Goal: Task Accomplishment & Management: Complete application form

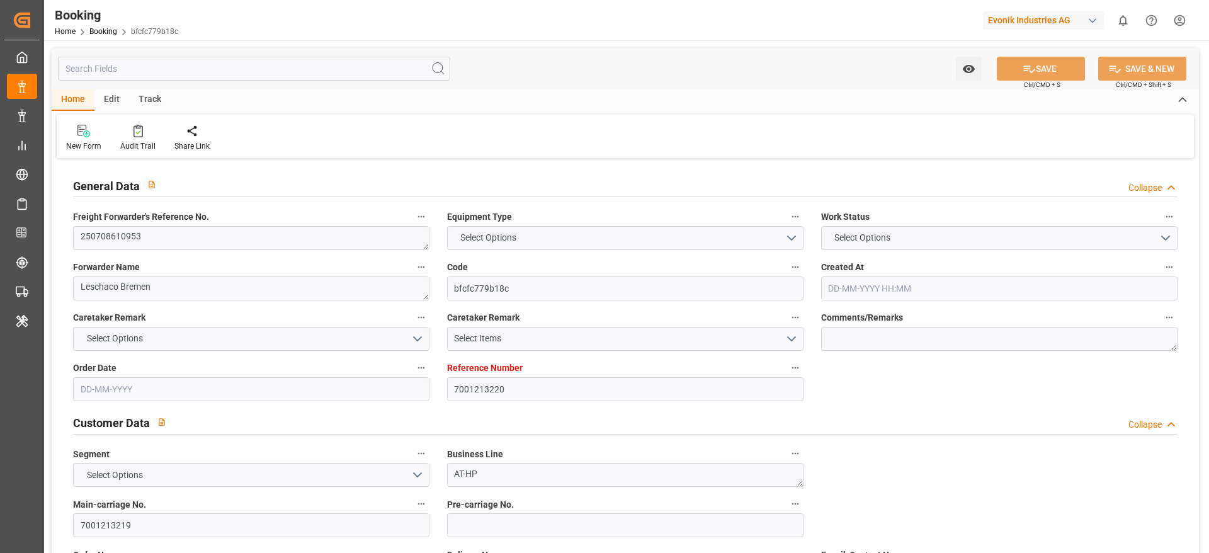
type textarea "250708610953"
type textarea "Leschaco Bremen"
type input "bfcfc779b18c"
type input "7001213220"
type textarea "AT-HP"
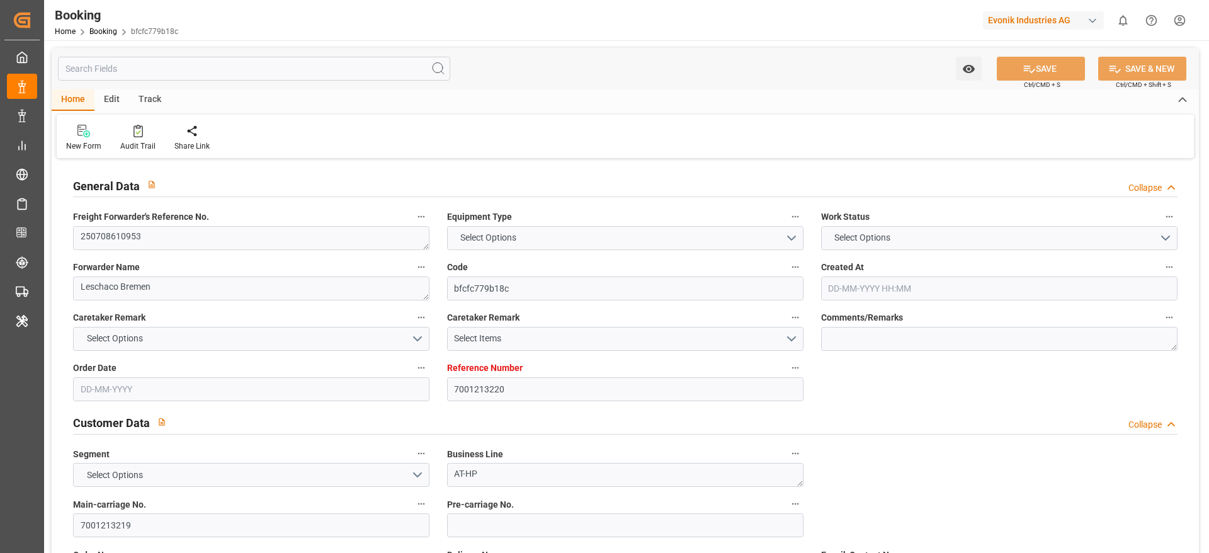
type input "7001213219"
type textarea "[PERSON_NAME][EMAIL_ADDRESS][PERSON_NAME][DOMAIN_NAME]"
type textarea "CIF"
type textarea "[GEOGRAPHIC_DATA]"
type textarea "Marl"
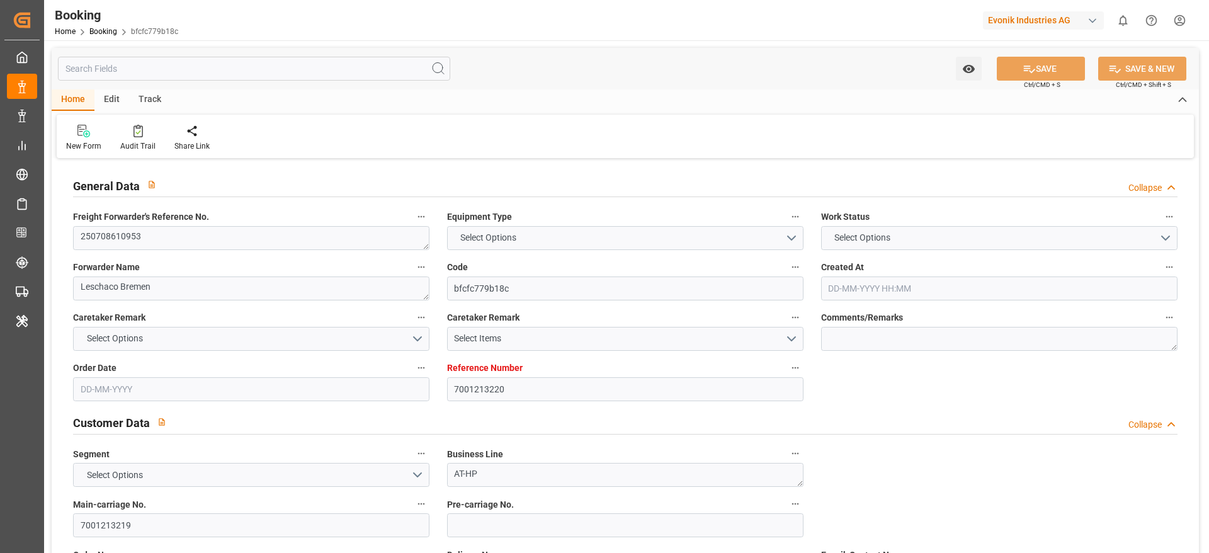
type textarea "FTAU1188926"
type input "[PERSON_NAME]"
type input "MANILA EXPRESS"
type input "HLCU"
type textarea "93974851"
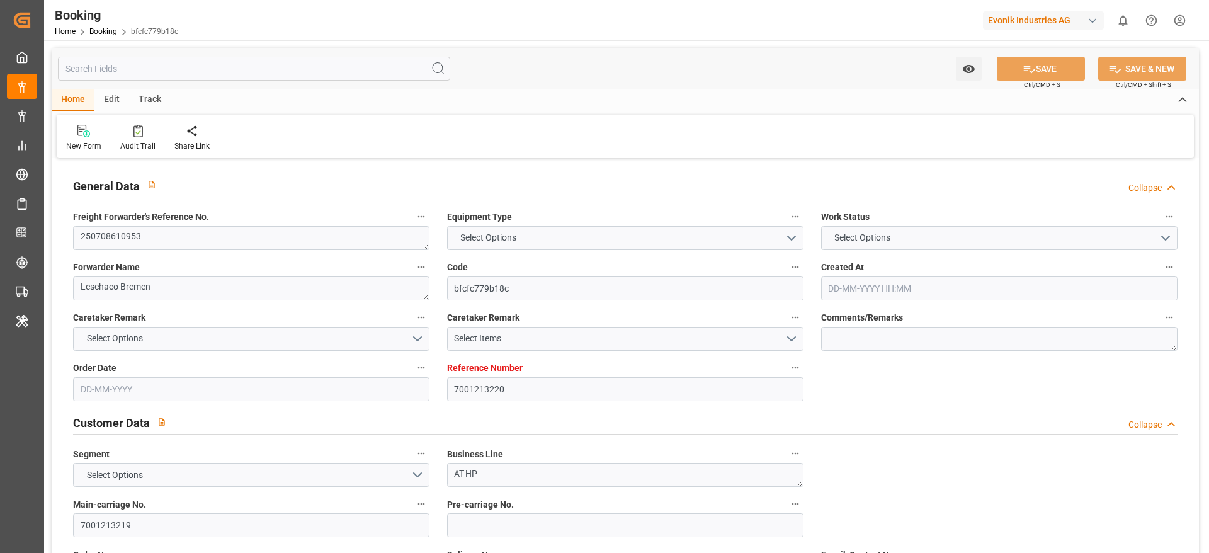
type input "[GEOGRAPHIC_DATA]"
type textarea "vesselName"
type textarea "INPUT_Evonik_Seeburger_IFTSTA_1003025584_20250806111730476.edi"
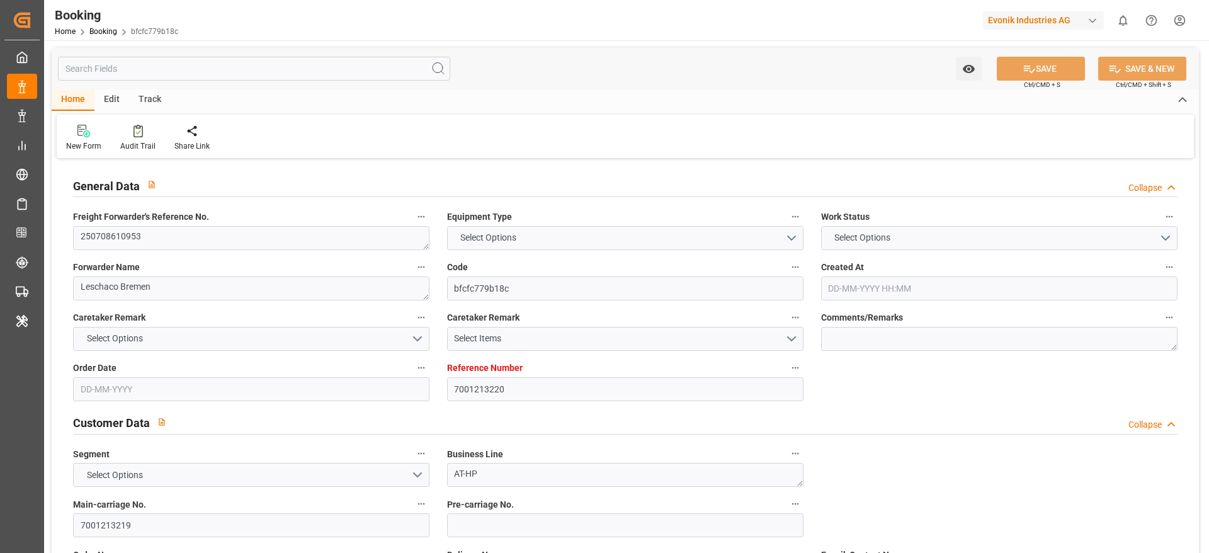
type textarea "NWC/[GEOGRAPHIC_DATA] [GEOGRAPHIC_DATA] Continent / [GEOGRAPHIC_DATA]-HP"
type textarea "INPUT_Evonik_Seeburger_IFTMIN_1002921868_20250704080624735.edi,INPUT_Evonik_See…"
type textarea "1003025584"
type textarea "[PERSON_NAME]"
type textarea "businessDivision-businessLine-"
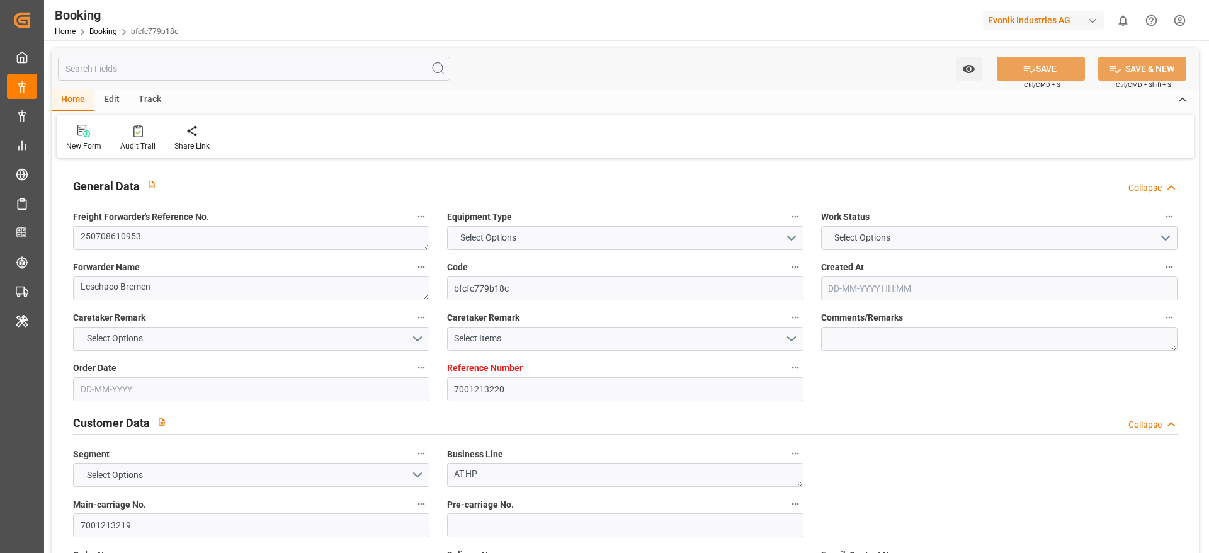
type textarea "IFTSTA"
type textarea "a011t00000LcJC5AAN"
type textarea "Yes"
type input "7001213220"
type input "9321536"
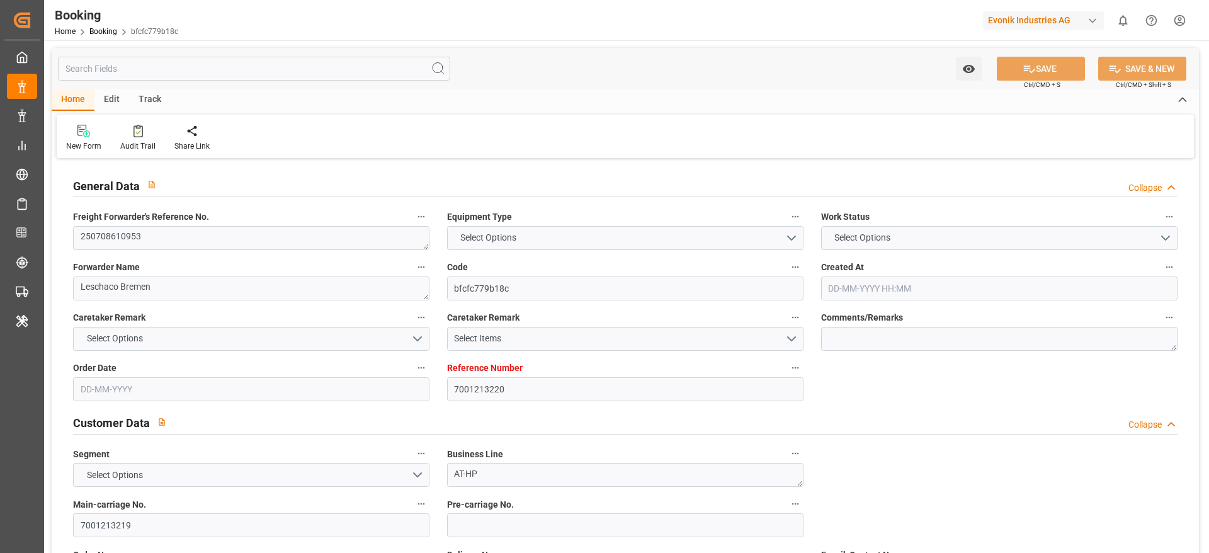
type input "9540120"
type input "Hapag [PERSON_NAME]"
type input "Hapag Lloyd Aktiengesellschaft"
type input "NLRTM"
type input "HKHKG"
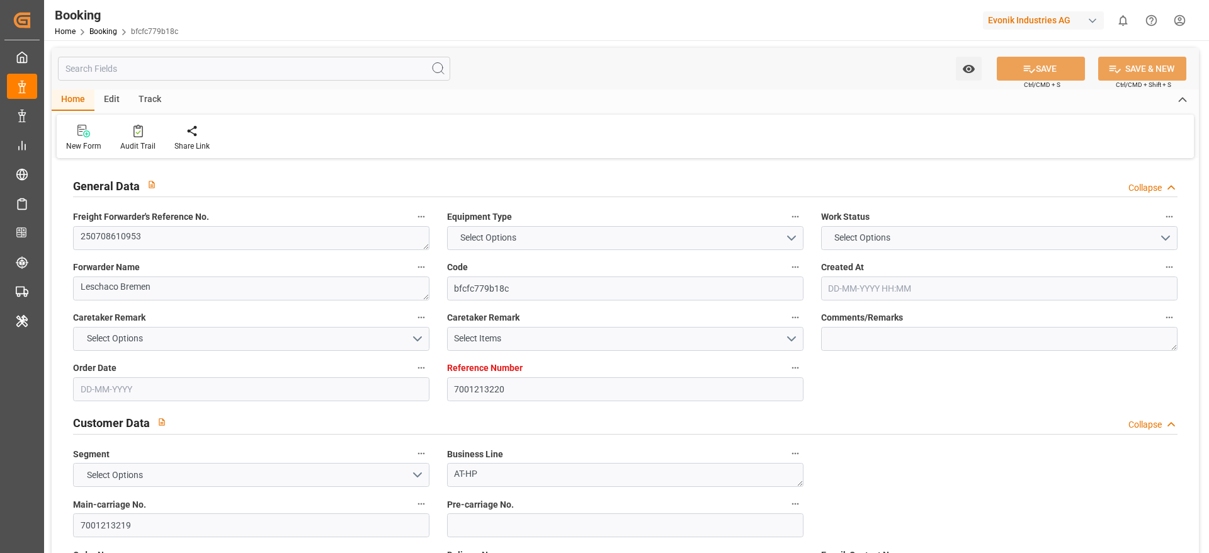
type input "SGSIN"
type input "0"
type input "[DATE] 06:10"
type input "[DATE]"
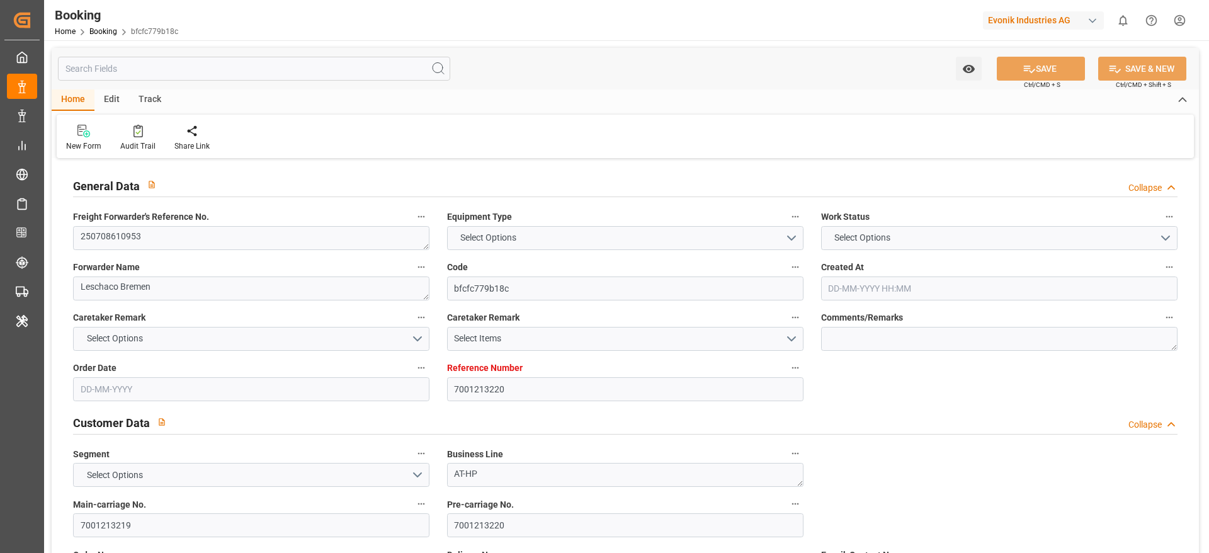
type input "[DATE]"
type input "[DATE] 00:00"
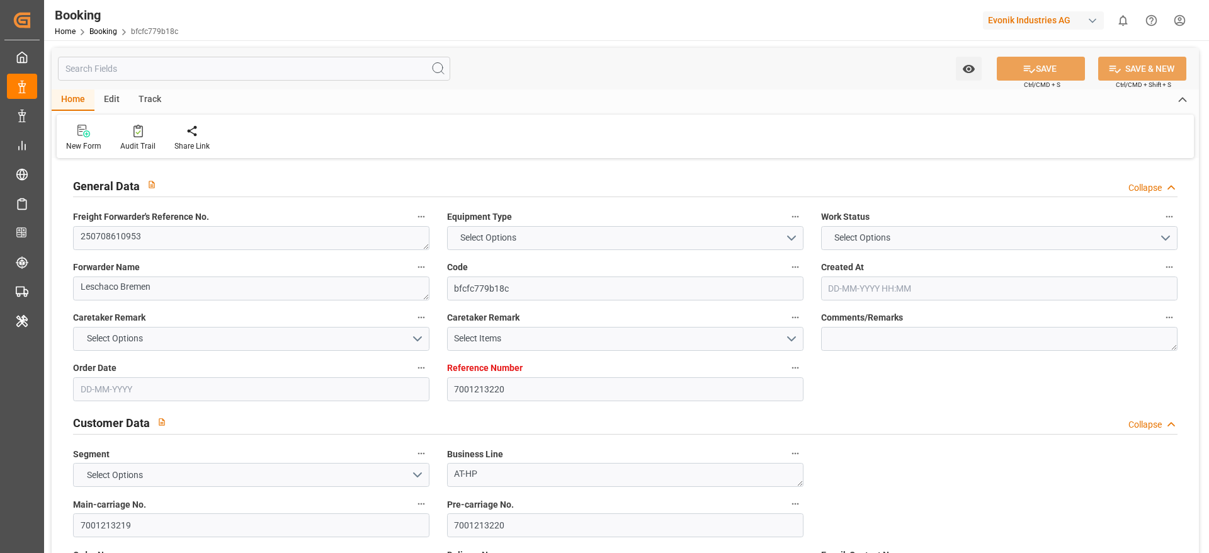
type input "[DATE] 00:00"
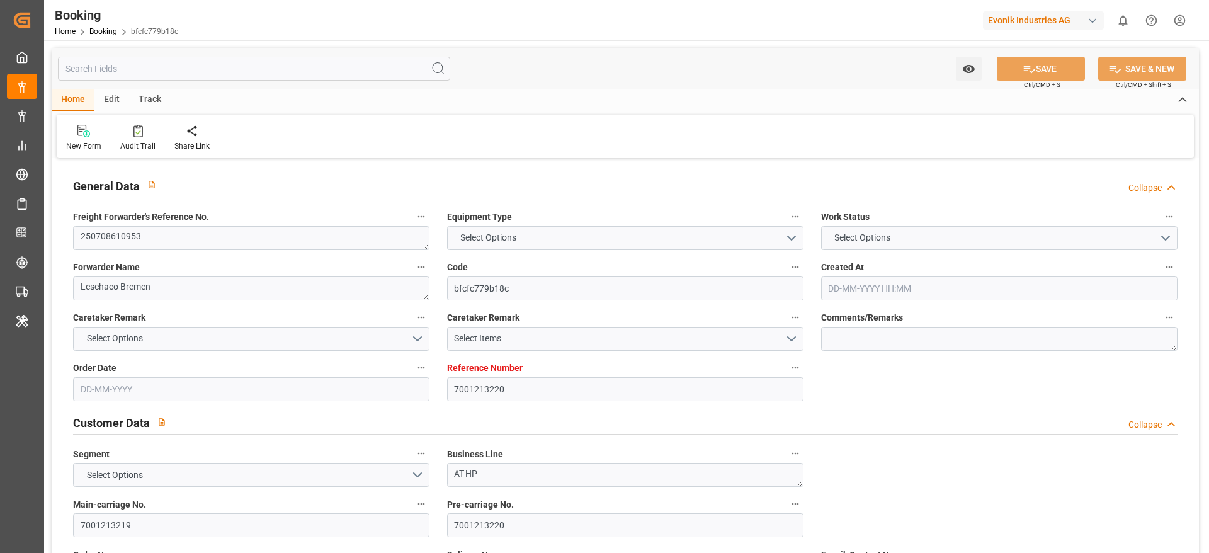
type input "[DATE] 00:00"
type input "[DATE]"
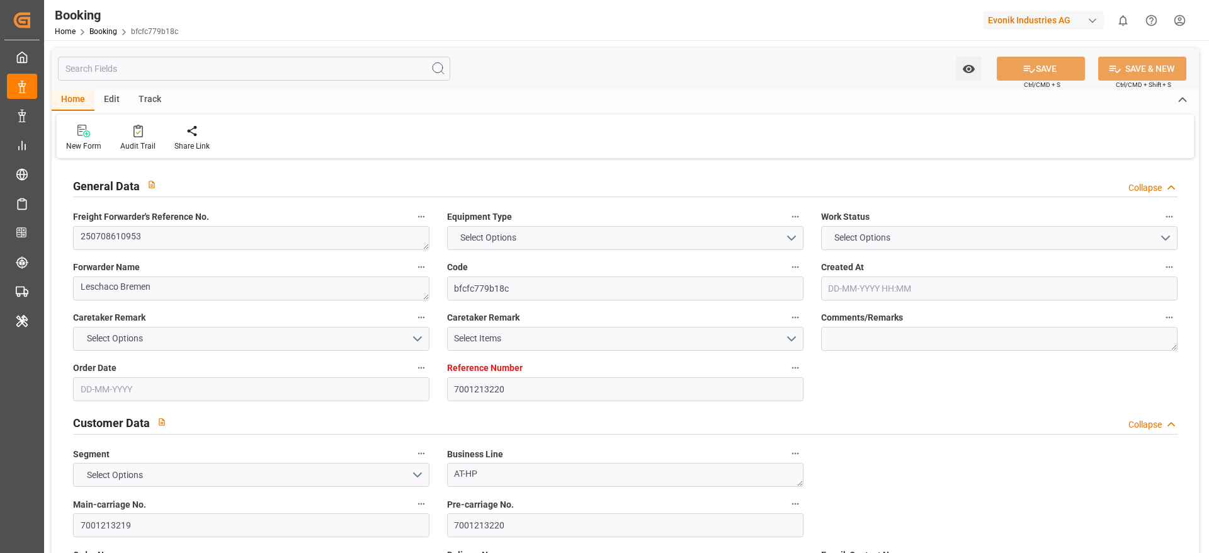
type input "[DATE] 08:08"
type input "[DATE]"
click at [139, 137] on icon at bounding box center [137, 131] width 9 height 13
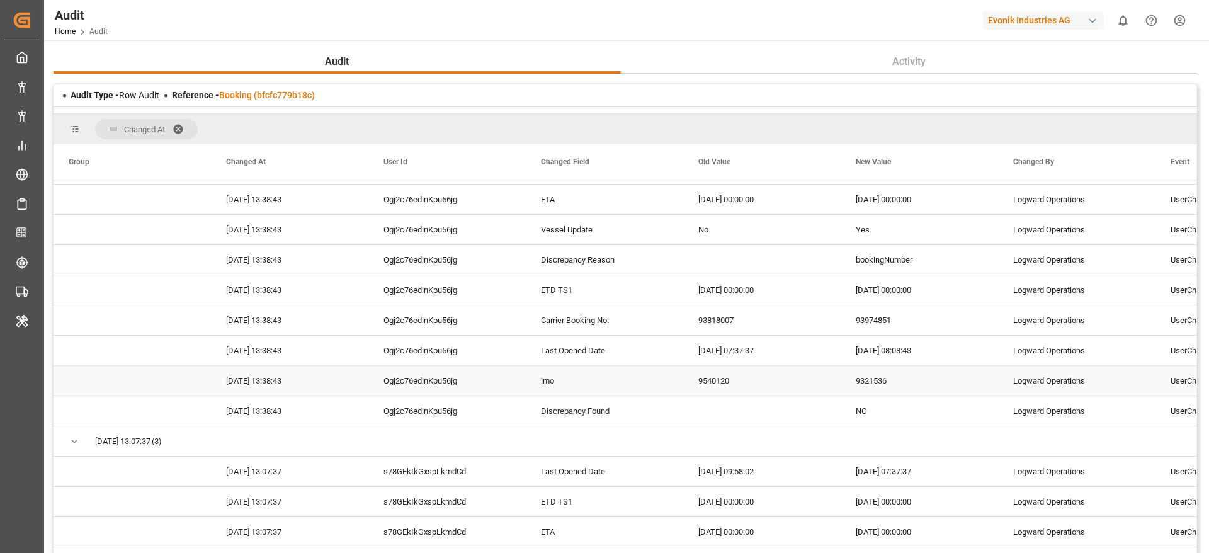
scroll to position [55, 0]
click at [725, 319] on div "93818007" at bounding box center [761, 322] width 157 height 30
click at [864, 320] on div "93974851" at bounding box center [919, 322] width 157 height 30
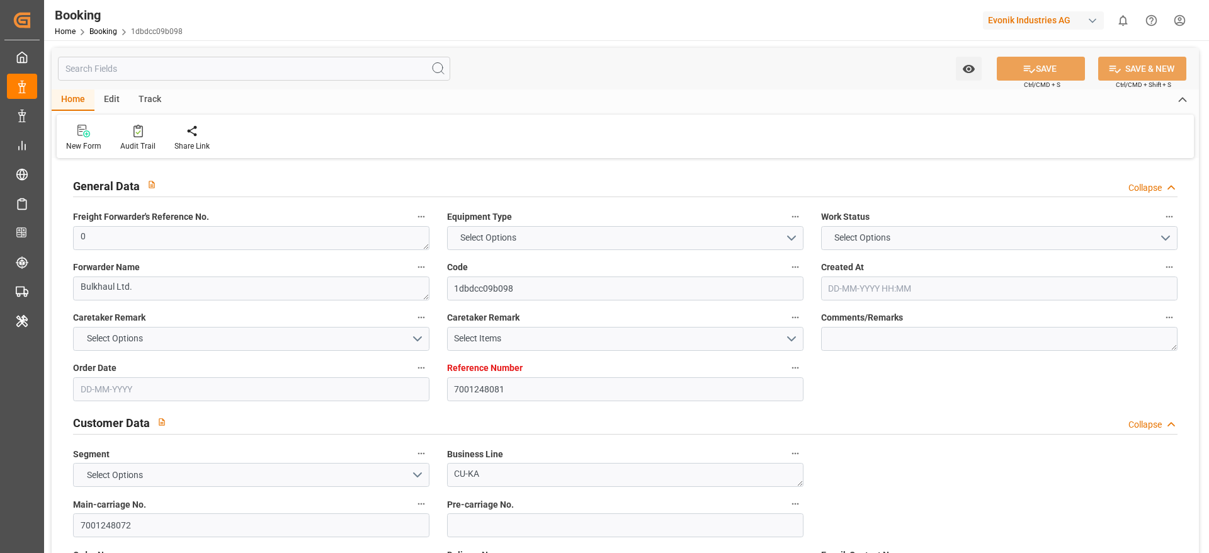
type input "7001248081"
type input "9776418"
type input "CMACGM"
type input "CMA CGM Group"
type input "BEANR"
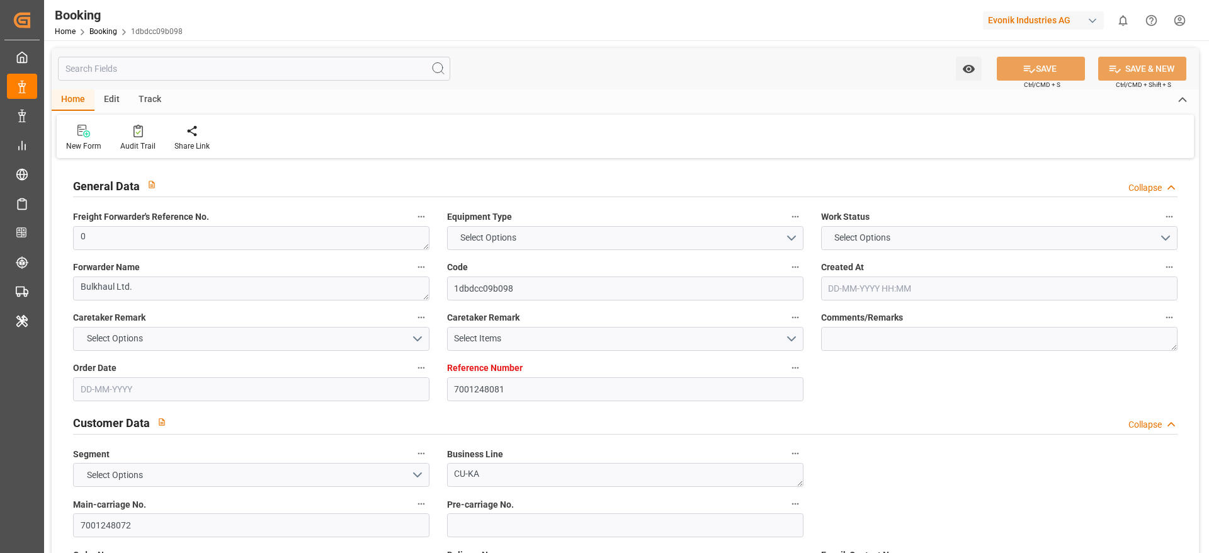
type input "IDBDJ"
type input "MYPKG"
type input "SGSIN"
type input "IDJKT"
type input "0"
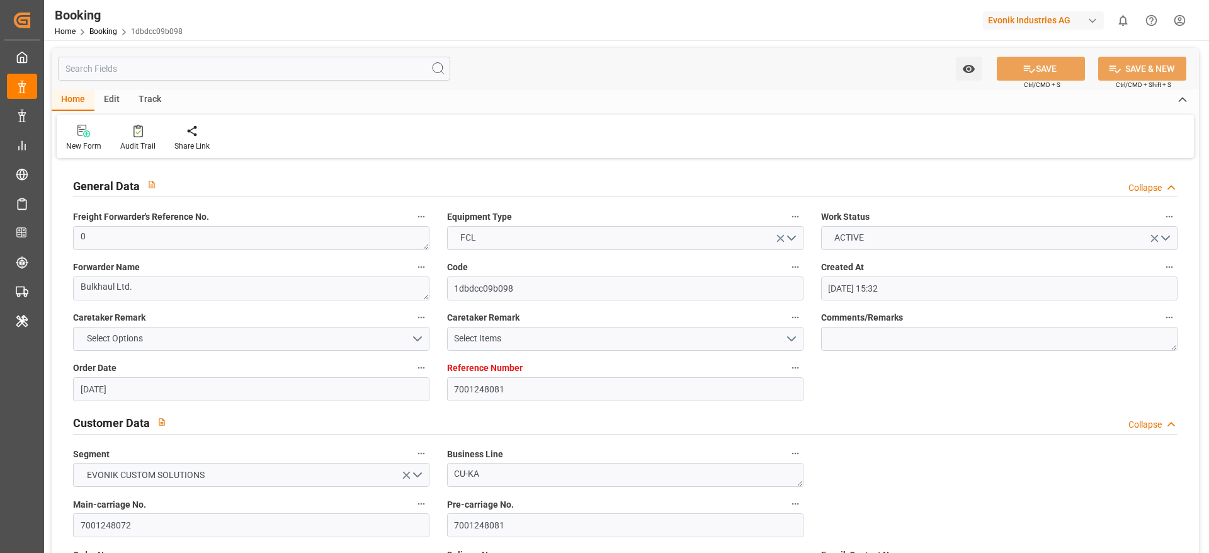
type input "13-08-2025 15:32"
type input "13-08-2025"
type input "16-10-2025"
type input "20-08-2025"
type input "22-08-2025 00:00"
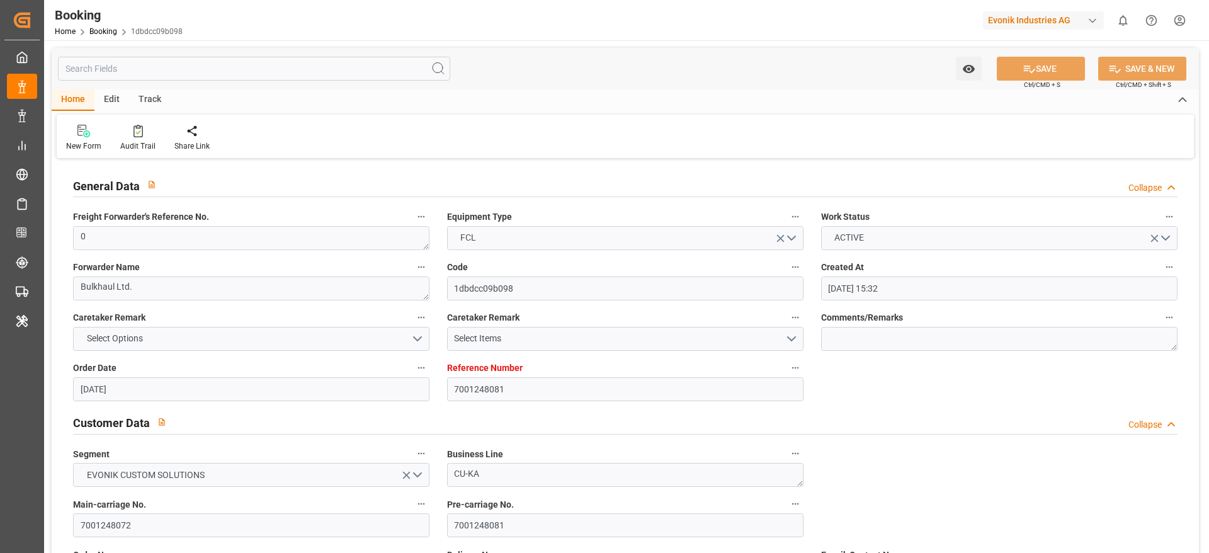
type input "28-08-2025 00:00"
type input "27-08-2025 00:00"
type input "28-08-2025 00:00"
type input "22-08-2025 00:00"
type input "29-10-2025 00:00"
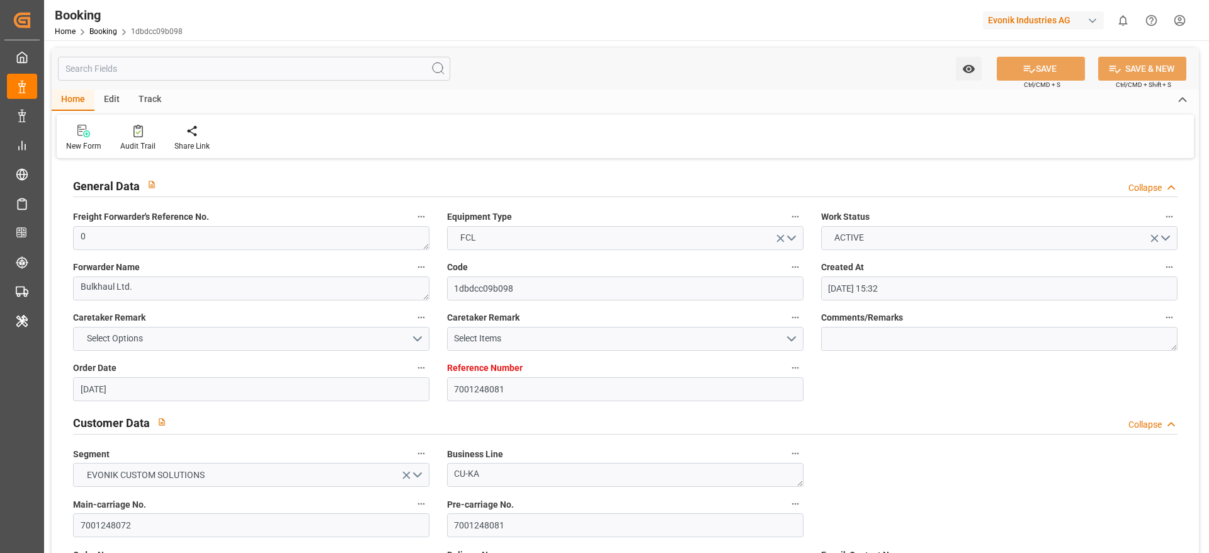
type input "16-10-2025 00:00"
type input "02-10-2025 00:00"
type input "01-10-2025 00:00"
type input "05-10-2025 00:00"
type input "07-10-2025 00:00"
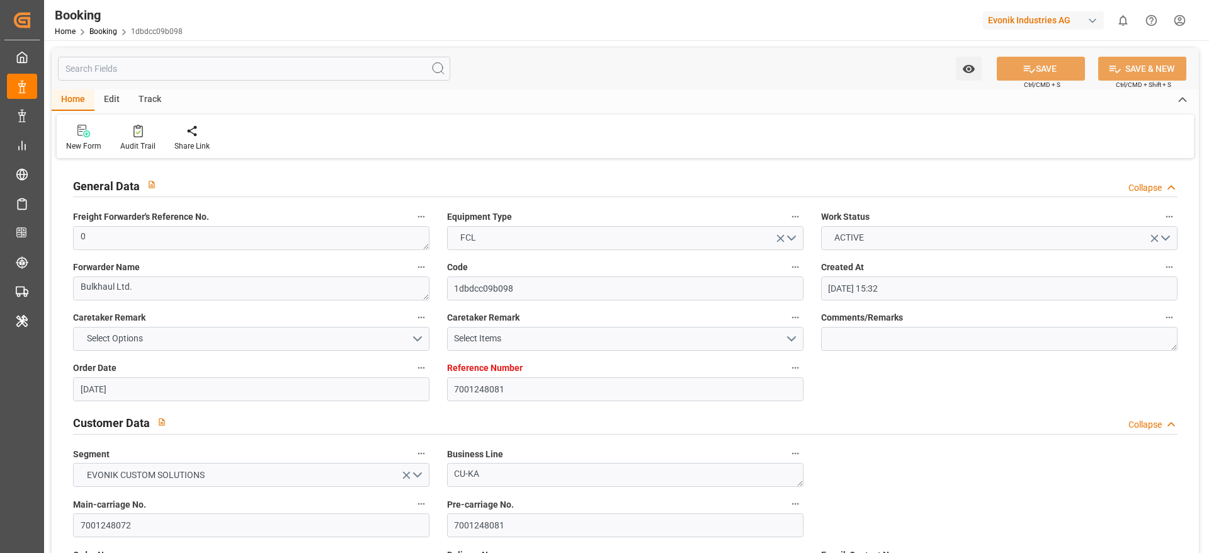
type input "08-10-2025 00:00"
type input "14-10-2025 00:00"
type input "10-10-2025 00:00"
type input "16-10-2025 00:00"
type input "[DATE] 00:00"
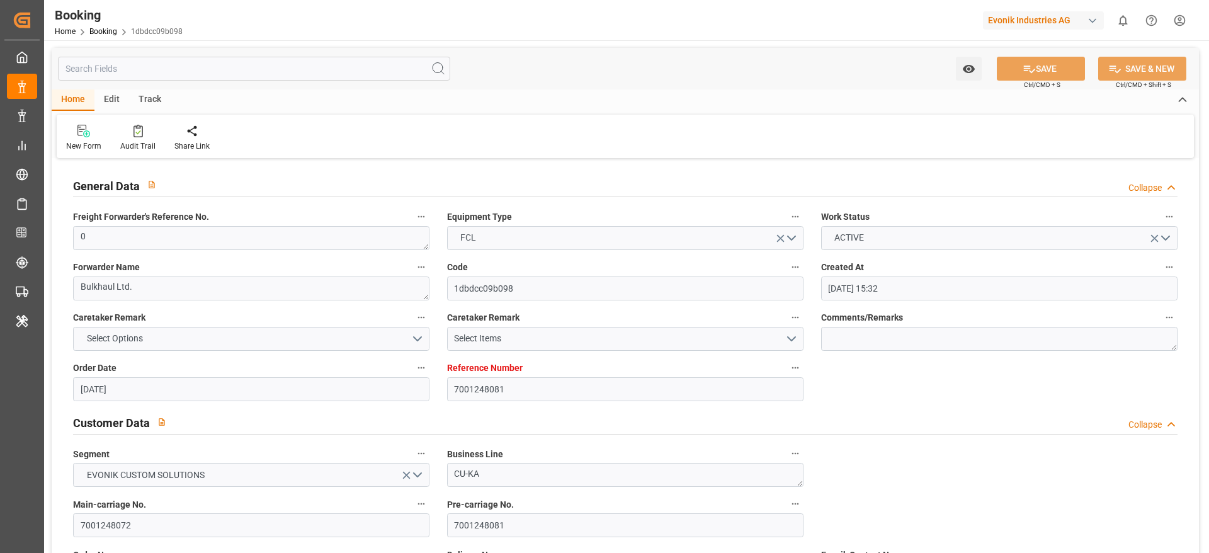
type input "18-10-2025 00:00"
type input "26-10-2025 00:00"
type input "22-08-2025"
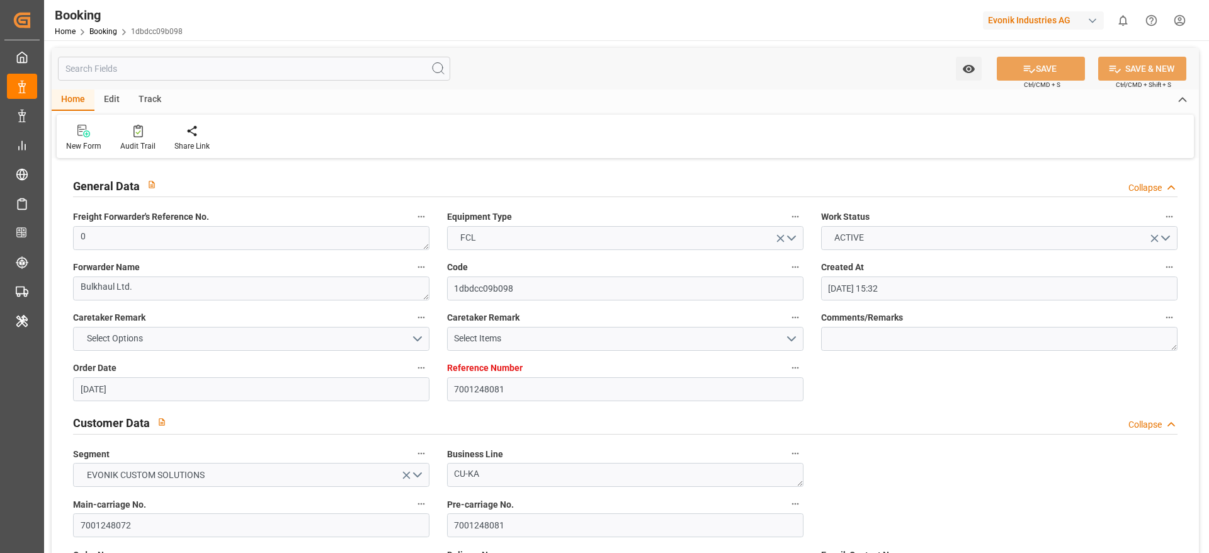
type input "09-10-2025 08:35"
click at [127, 128] on div at bounding box center [137, 130] width 35 height 13
